Goal: Task Accomplishment & Management: Use online tool/utility

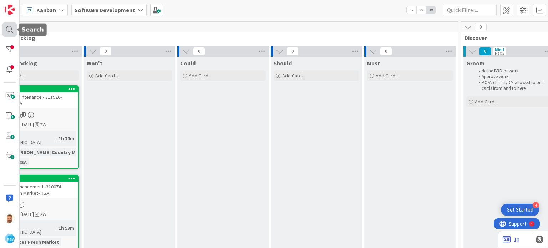
click at [11, 27] on div at bounding box center [9, 29] width 14 height 14
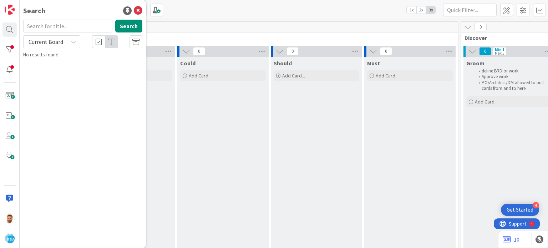
click at [55, 22] on input "text" at bounding box center [67, 26] width 89 height 13
type input "9272"
click at [64, 59] on p "Support Maintenance - 311926-Roziers-RSA" at bounding box center [87, 62] width 109 height 7
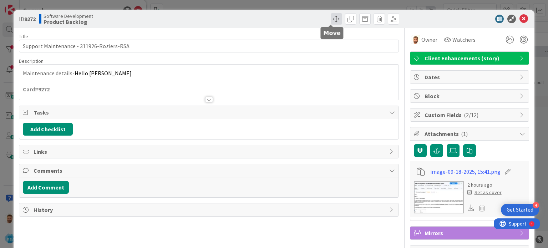
click at [331, 20] on span at bounding box center [336, 18] width 11 height 11
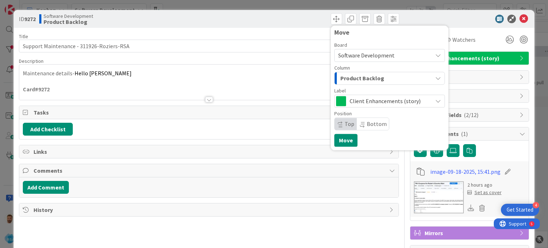
click at [346, 75] on span "Product Backlog" at bounding box center [363, 78] width 44 height 9
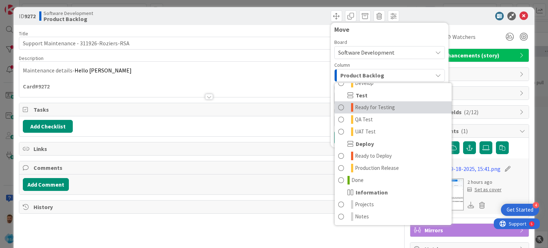
scroll to position [170, 0]
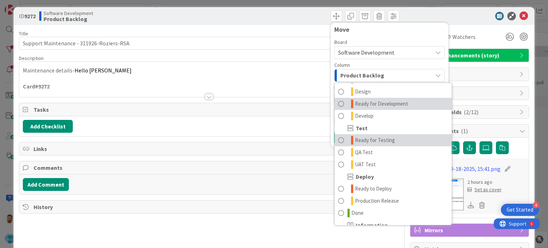
click at [363, 109] on link "Ready for Development" at bounding box center [393, 104] width 117 height 12
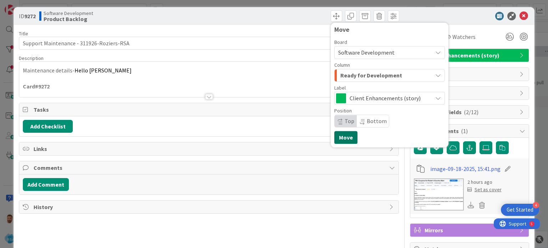
click at [343, 138] on button "Move" at bounding box center [345, 137] width 23 height 13
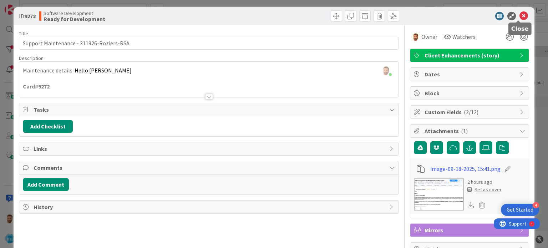
click at [520, 17] on icon at bounding box center [524, 16] width 9 height 9
